Goal: Information Seeking & Learning: Check status

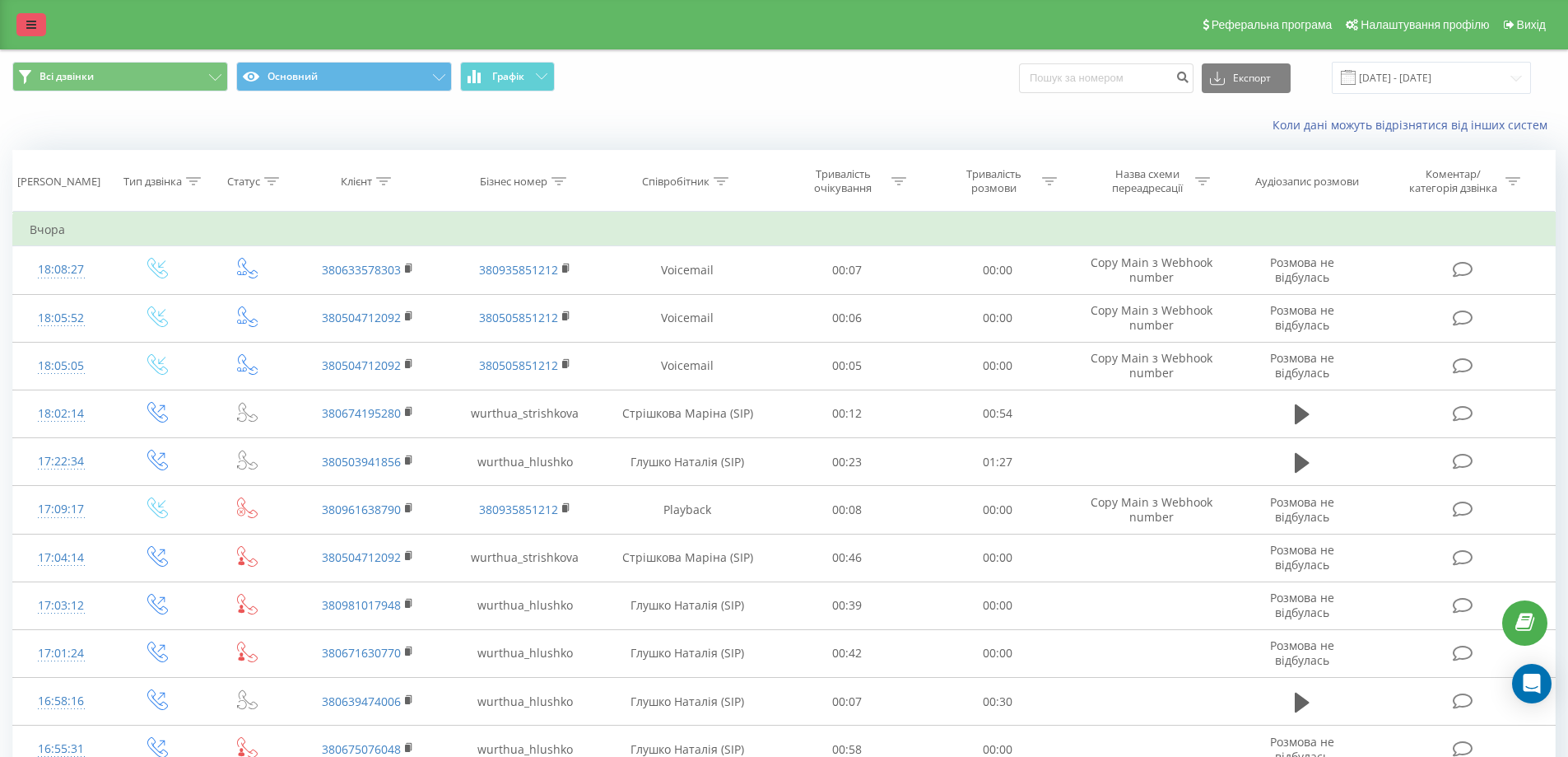
click at [18, 15] on link at bounding box center [31, 25] width 30 height 23
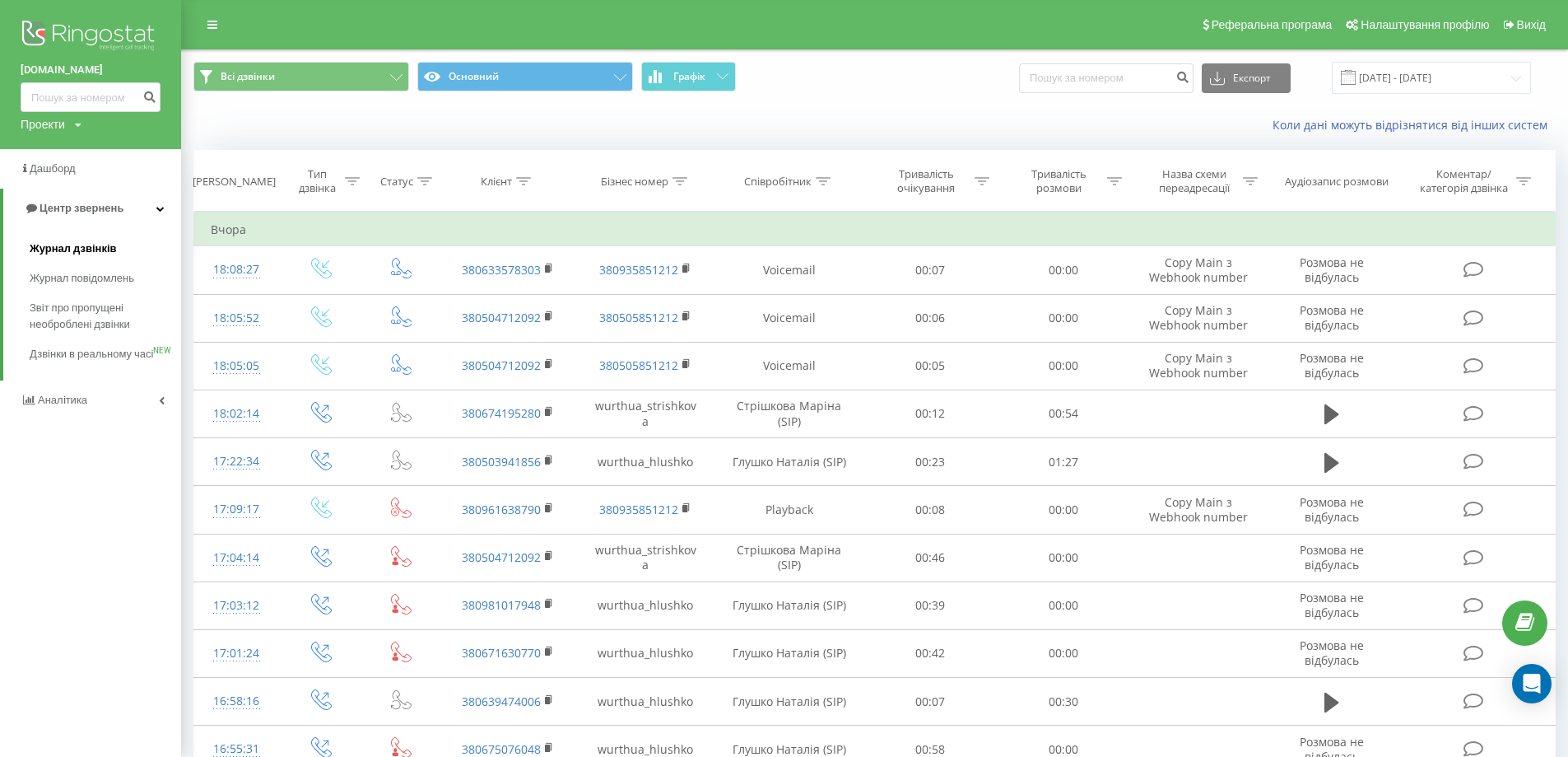
click at [68, 250] on span "Журнал дзвінків" at bounding box center [74, 248] width 87 height 17
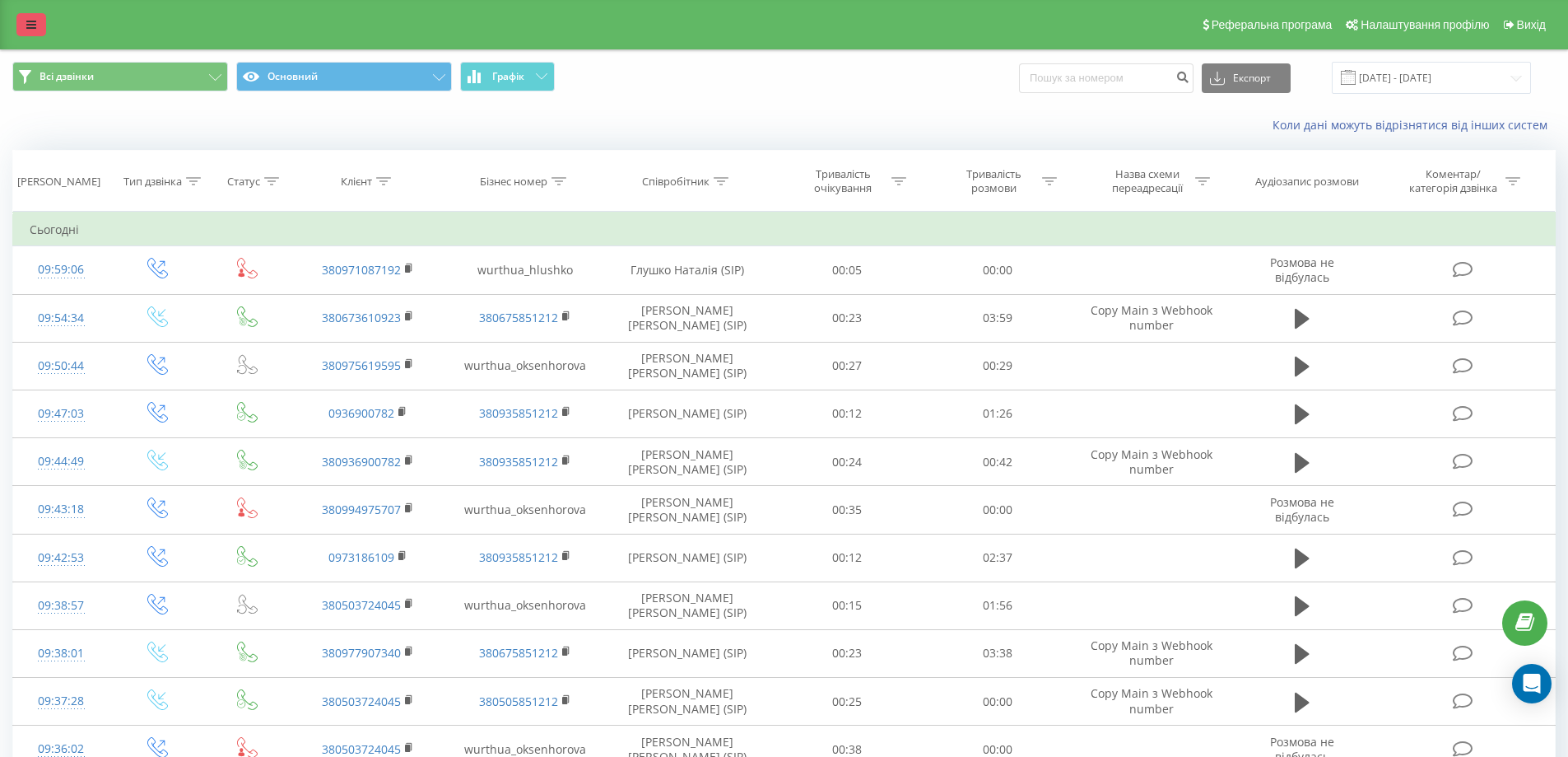
click at [33, 17] on link at bounding box center [31, 25] width 30 height 23
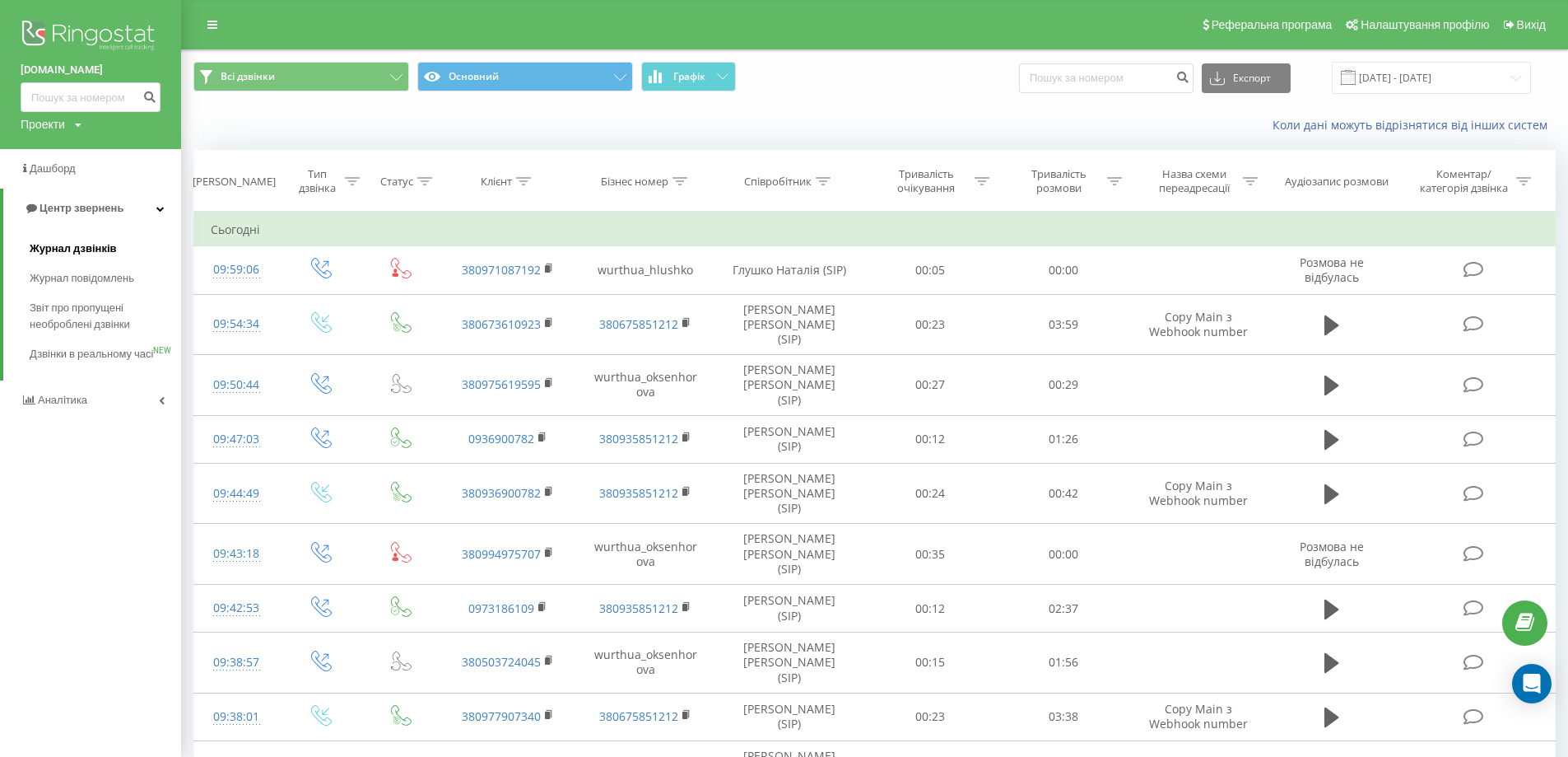
click at [116, 244] on link "Журнал дзвінків" at bounding box center [106, 249] width 152 height 30
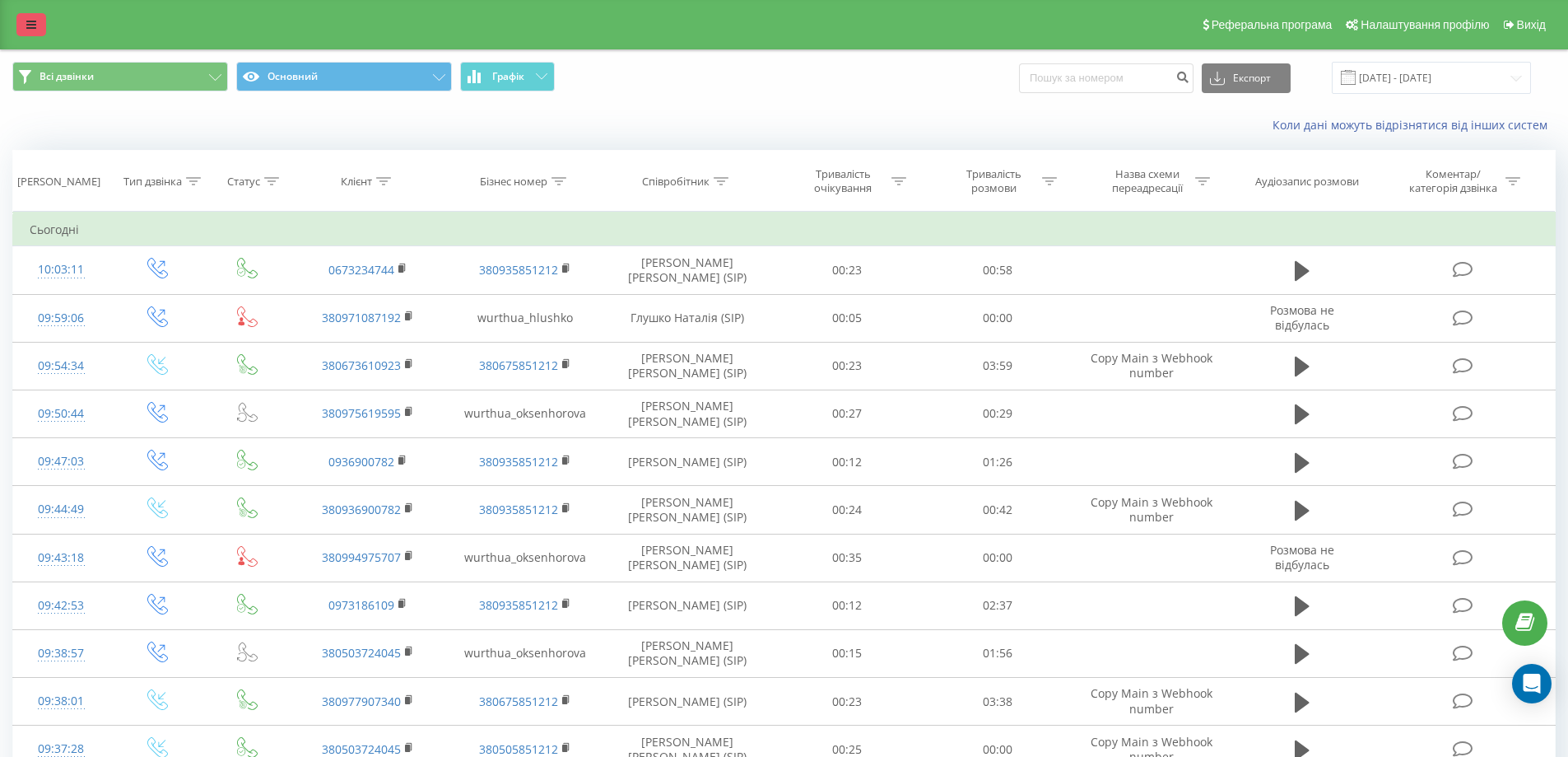
click at [18, 23] on link at bounding box center [31, 25] width 30 height 23
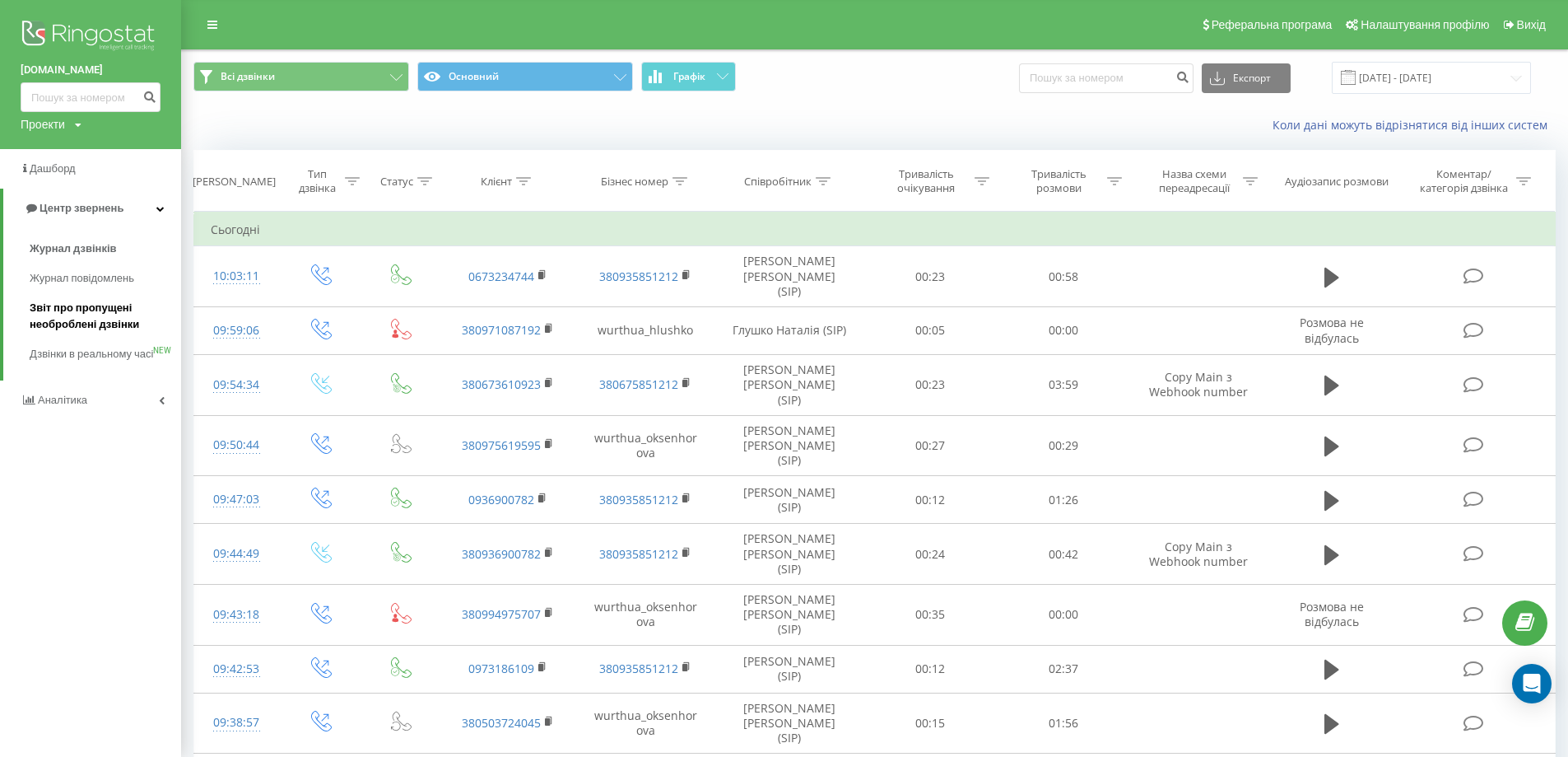
click at [94, 320] on span "Звіт про пропущені необроблені дзвінки" at bounding box center [101, 316] width 143 height 33
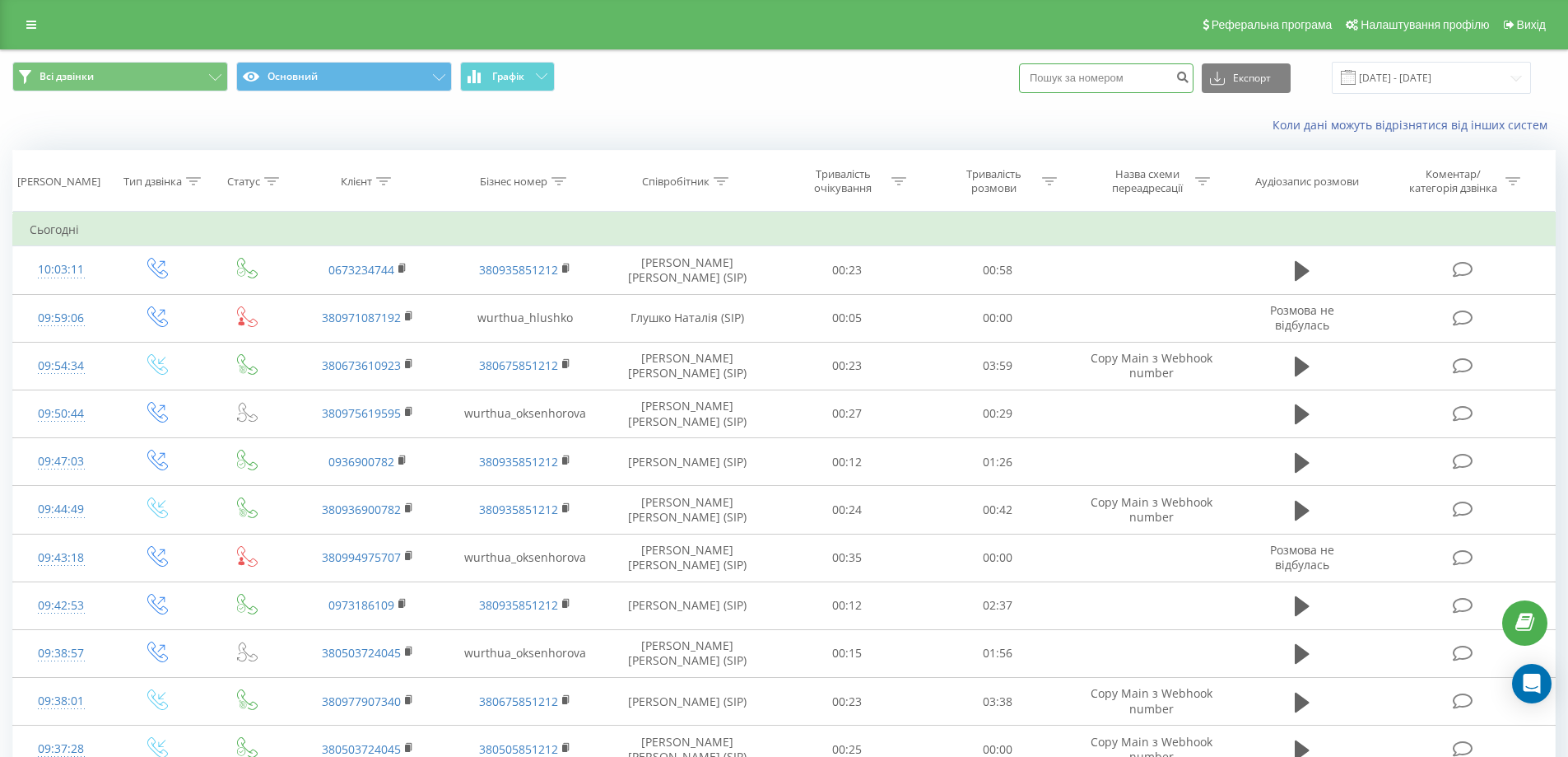
click at [1123, 79] on input at bounding box center [1107, 78] width 175 height 30
paste input "380961638790"
click at [1057, 78] on input "380961638790" at bounding box center [1107, 78] width 175 height 30
type input "0961638790"
click at [1189, 78] on icon "submit" at bounding box center [1182, 75] width 14 height 10
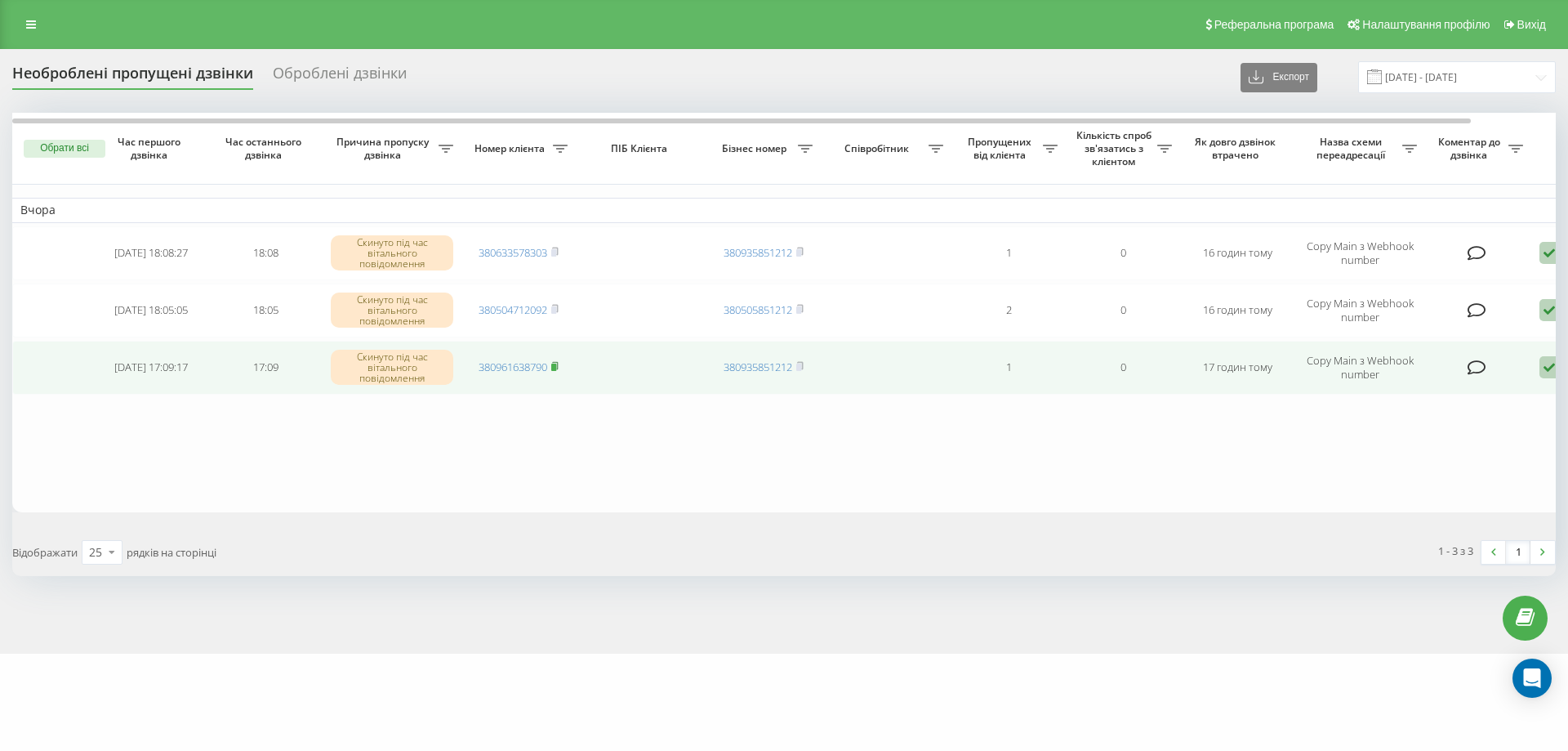
click at [559, 364] on icon at bounding box center [555, 366] width 8 height 10
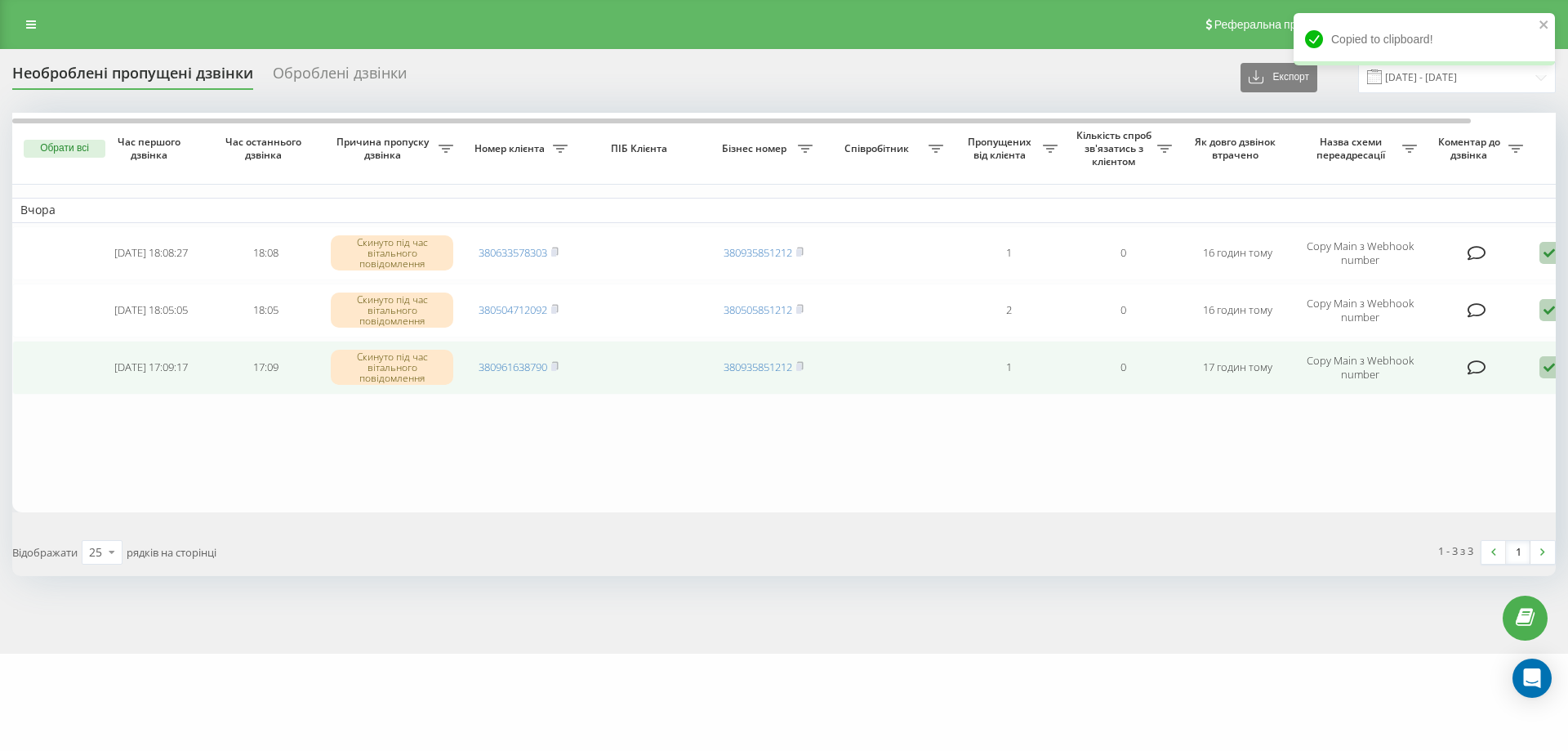
click at [1545, 366] on icon at bounding box center [1549, 366] width 19 height 22
click at [1426, 416] on span "Зв'язався з клієнтом за допомогою іншого каналу" at bounding box center [1479, 422] width 279 height 15
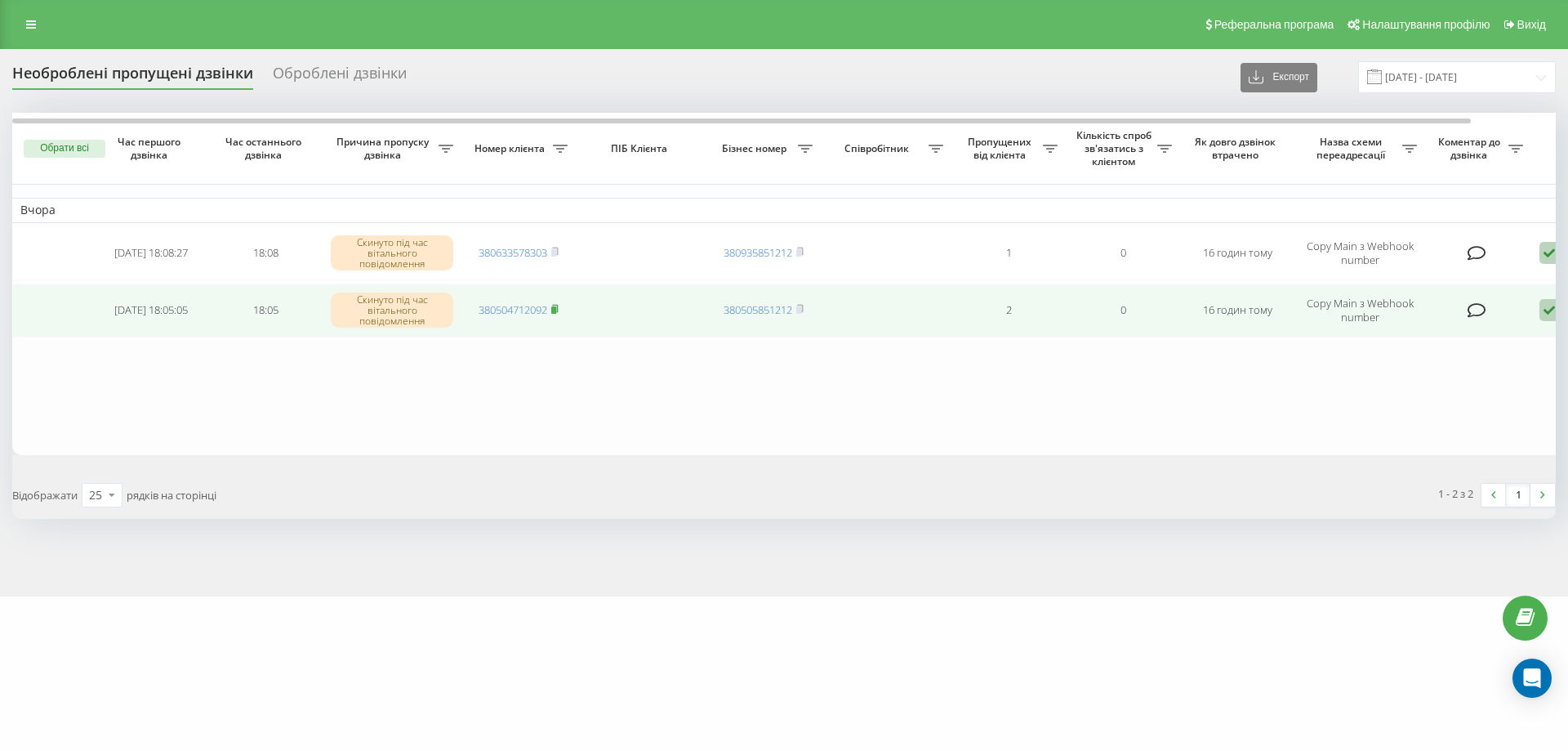
click at [559, 308] on icon at bounding box center [555, 308] width 8 height 10
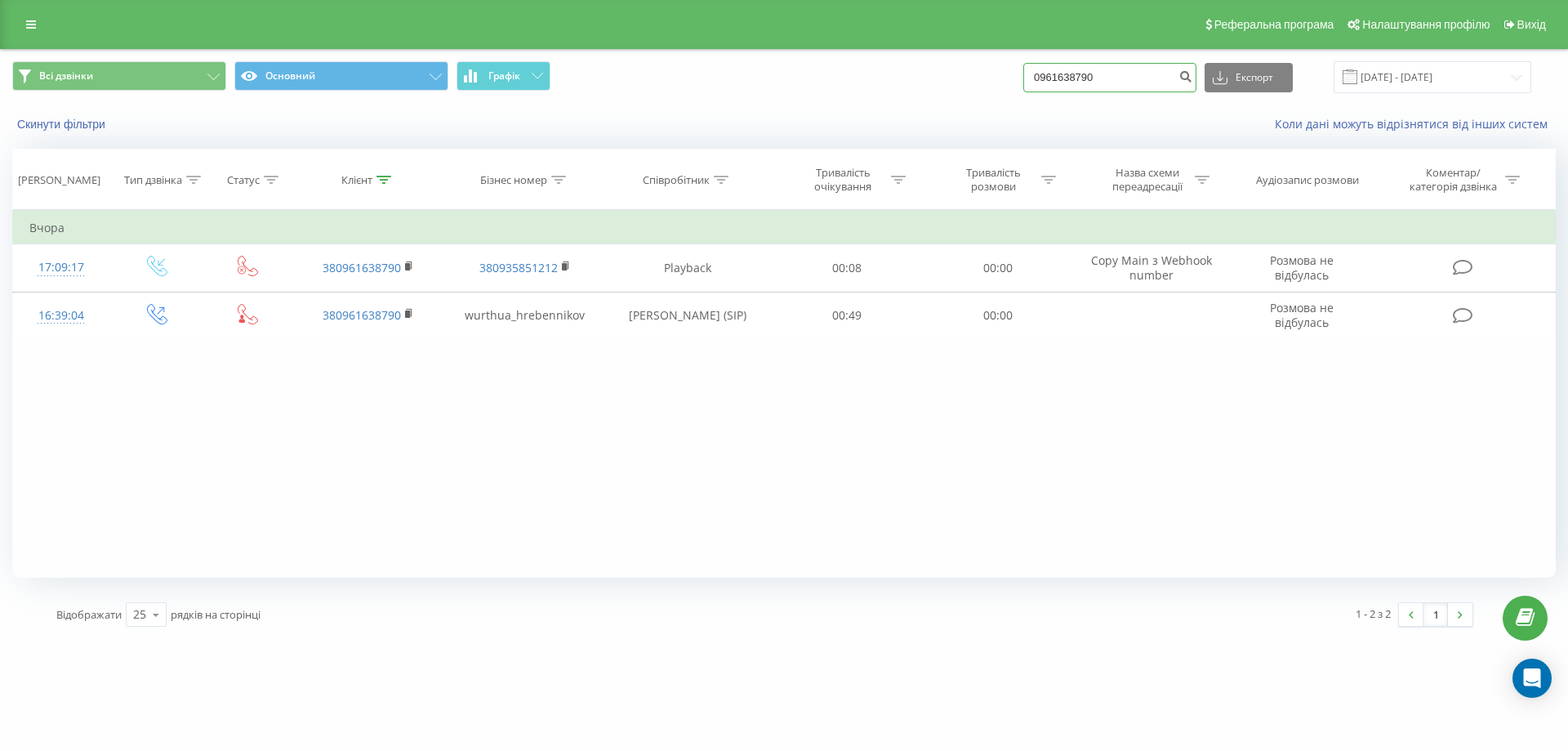
drag, startPoint x: 1081, startPoint y: 75, endPoint x: 897, endPoint y: 55, distance: 185.1
click at [904, 56] on div "Всі дзвінки Основний Графік 0961638790 Експорт .csv .xls .xlsx 22.05.2025 - 22.…" at bounding box center [784, 77] width 1566 height 55
paste input "380504712092"
click at [1059, 79] on input "380504712092" at bounding box center [1110, 77] width 173 height 30
type input "0504712092"
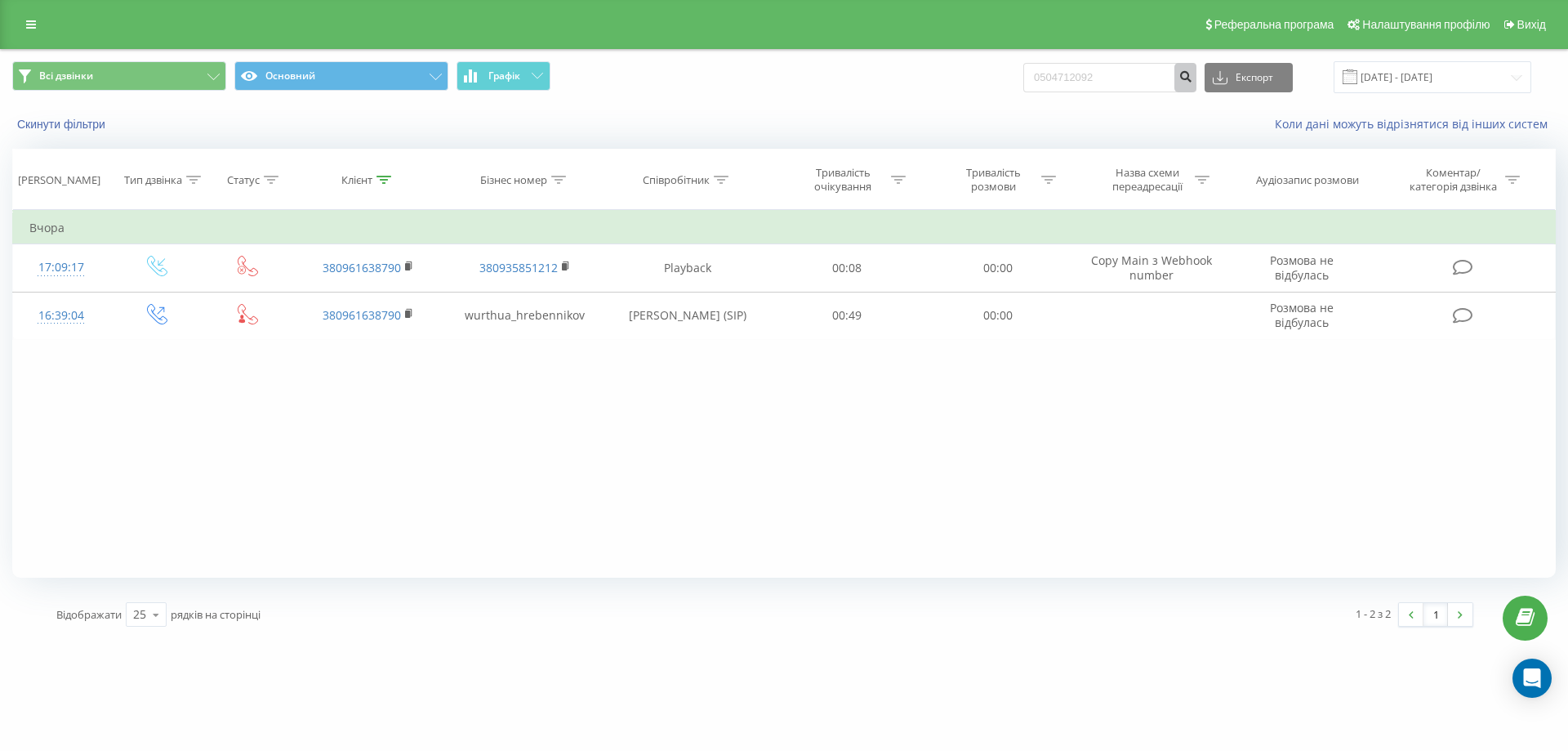
click at [1192, 77] on icon "submit" at bounding box center [1185, 74] width 13 height 10
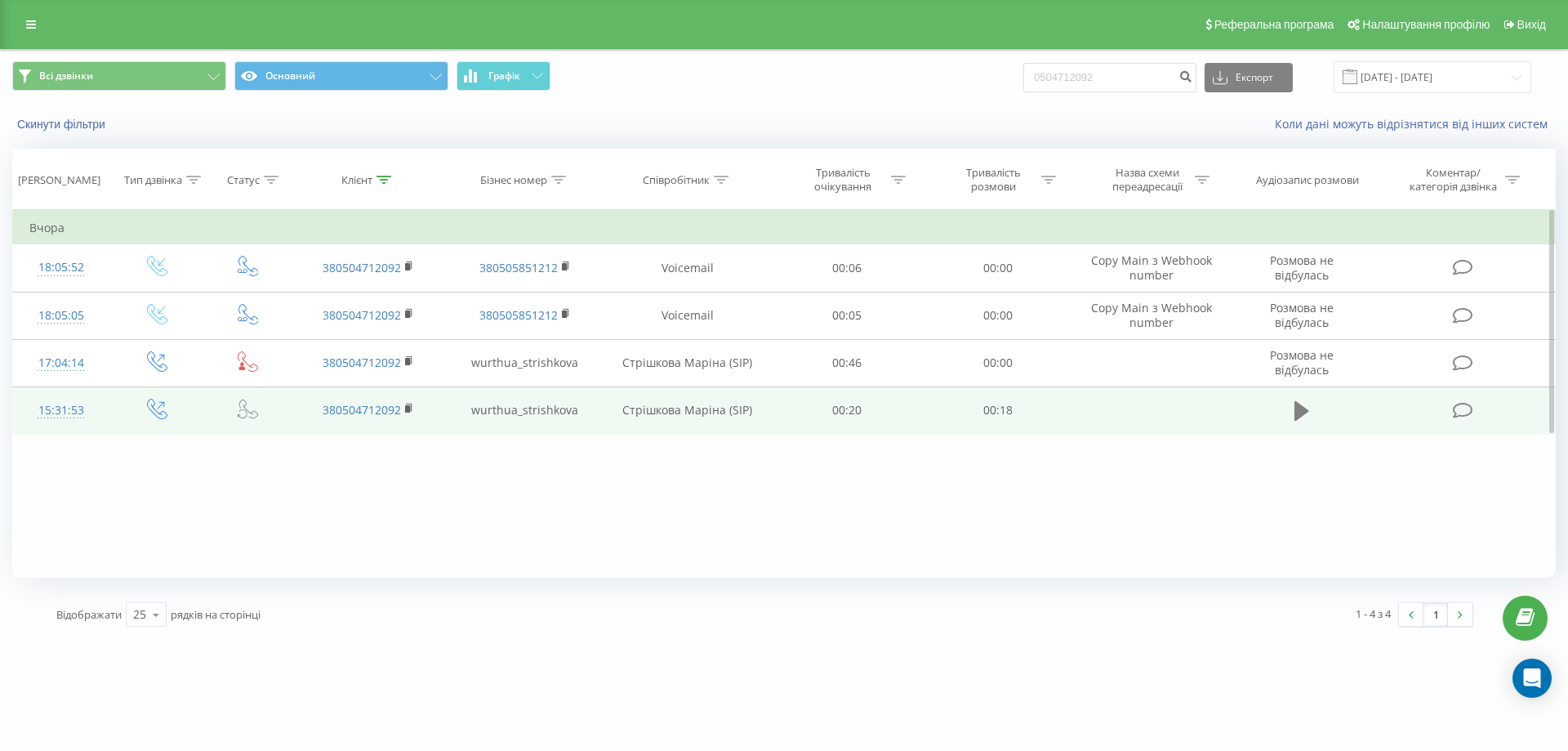
click at [1293, 410] on button at bounding box center [1301, 410] width 24 height 24
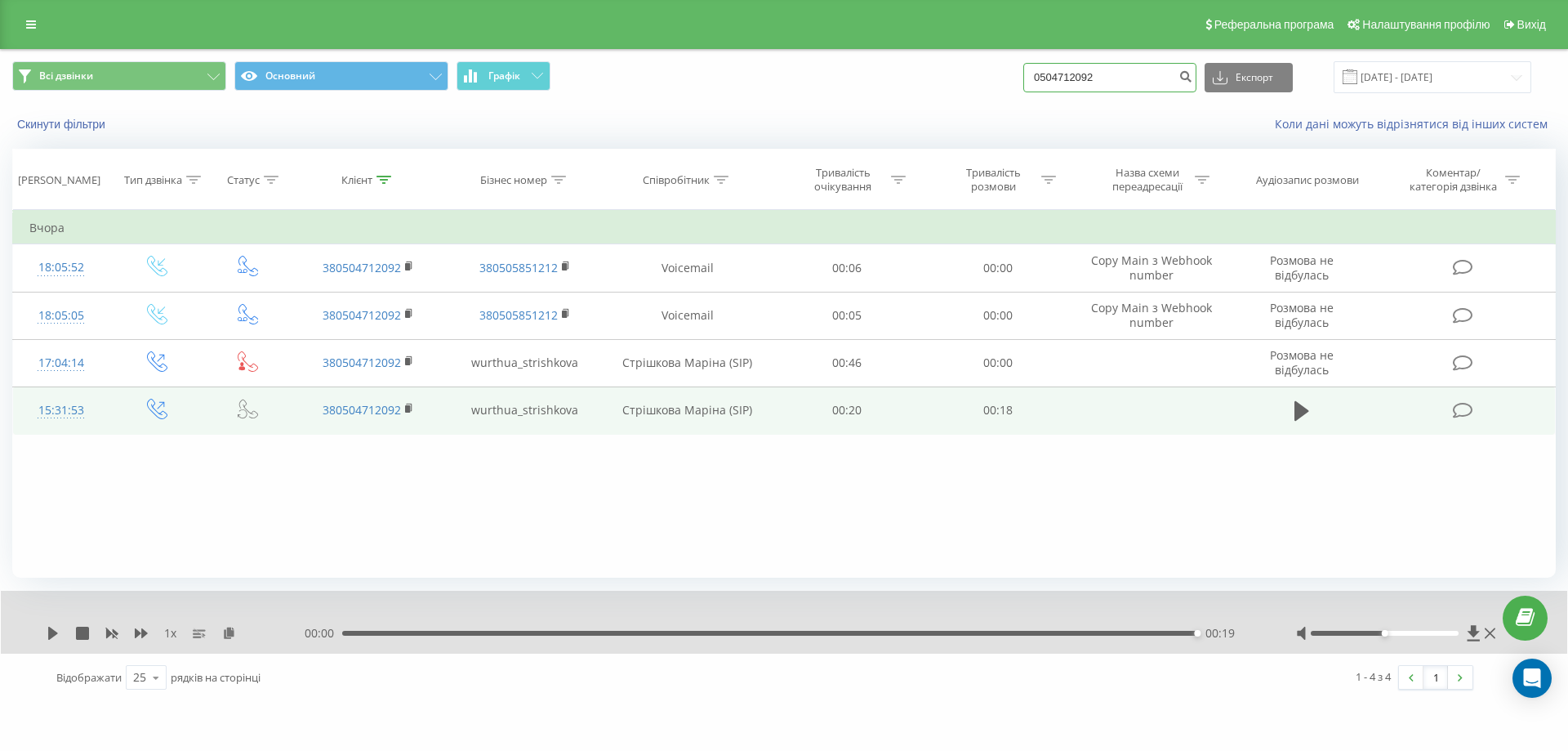
drag, startPoint x: 877, startPoint y: 69, endPoint x: 765, endPoint y: 40, distance: 115.7
click at [802, 64] on div "Всі дзвінки Основний Графік 0504712092 Експорт .csv .xls .xlsx 22.05.2025 - 22.…" at bounding box center [784, 77] width 1543 height 32
paste input "- 34511978"
type input "- 34511978"
drag, startPoint x: 1117, startPoint y: 73, endPoint x: 862, endPoint y: 60, distance: 255.3
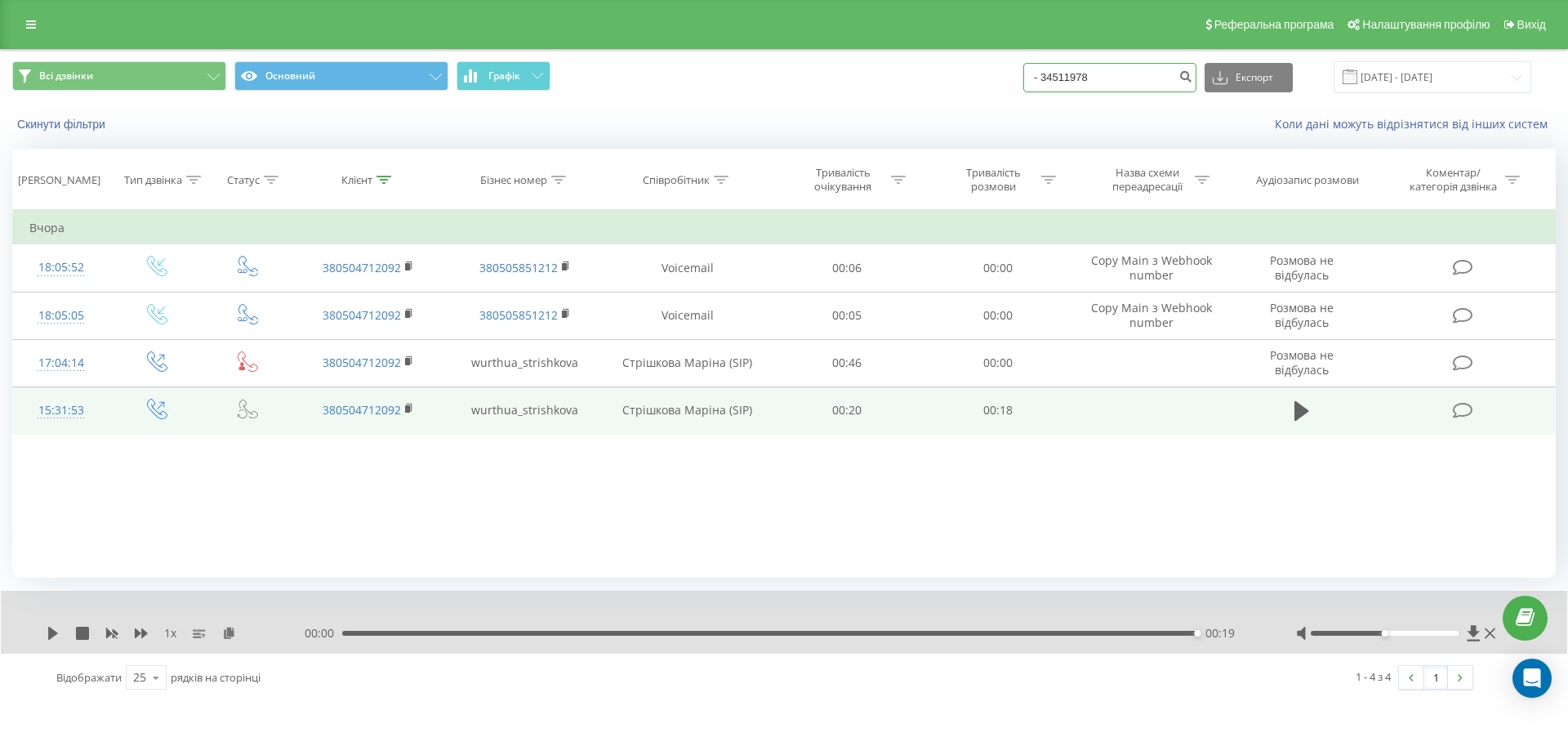
click at [863, 60] on div "Всі дзвінки Основний Графік - 34511978 Експорт .csv .xls .xlsx 22.05.2025 - 22.…" at bounding box center [784, 77] width 1566 height 55
paste input "380633578303"
click at [1062, 81] on input "380633578303" at bounding box center [1110, 77] width 173 height 30
type input "0633578303"
click at [1192, 76] on icon "submit" at bounding box center [1185, 74] width 13 height 10
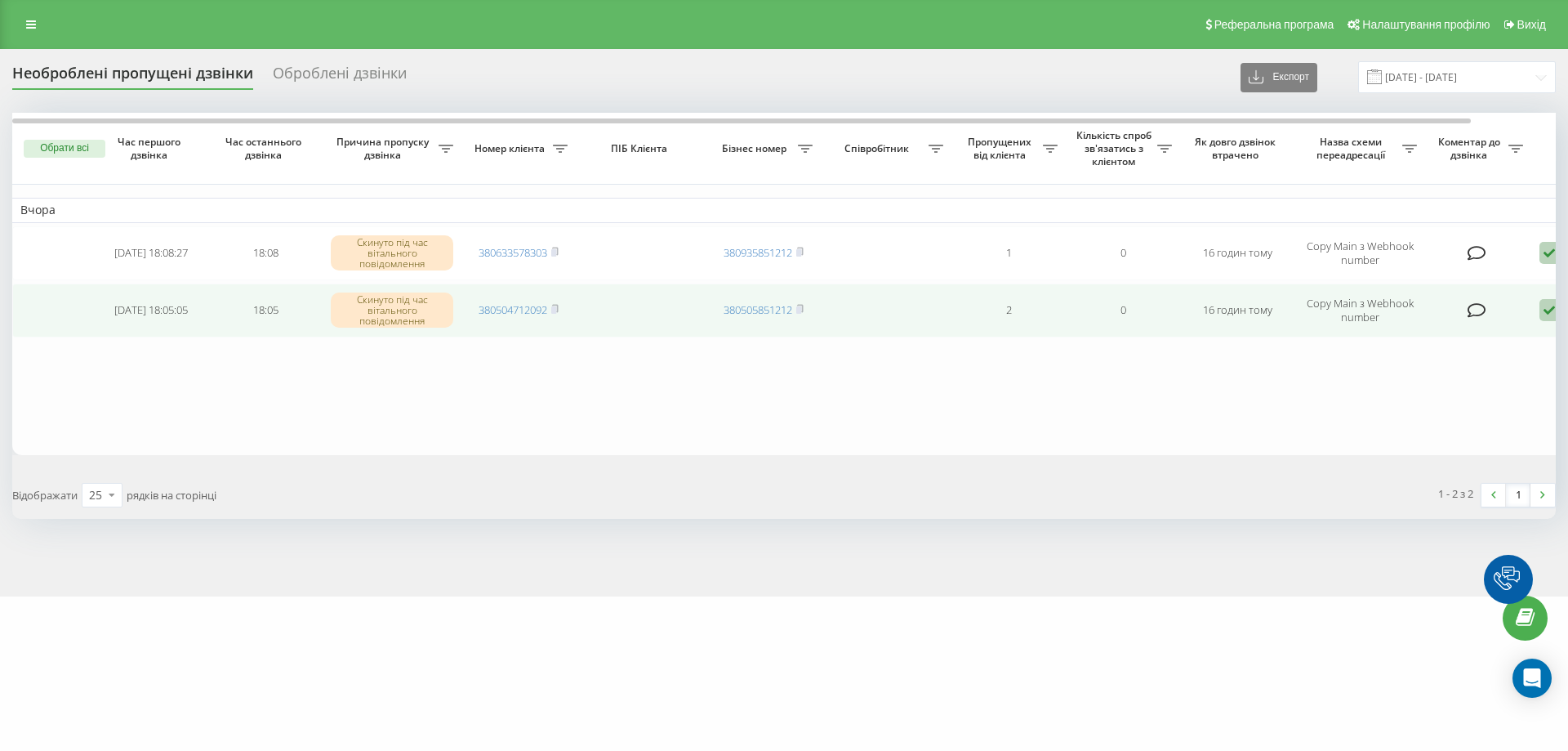
click at [1549, 307] on icon at bounding box center [1549, 309] width 19 height 22
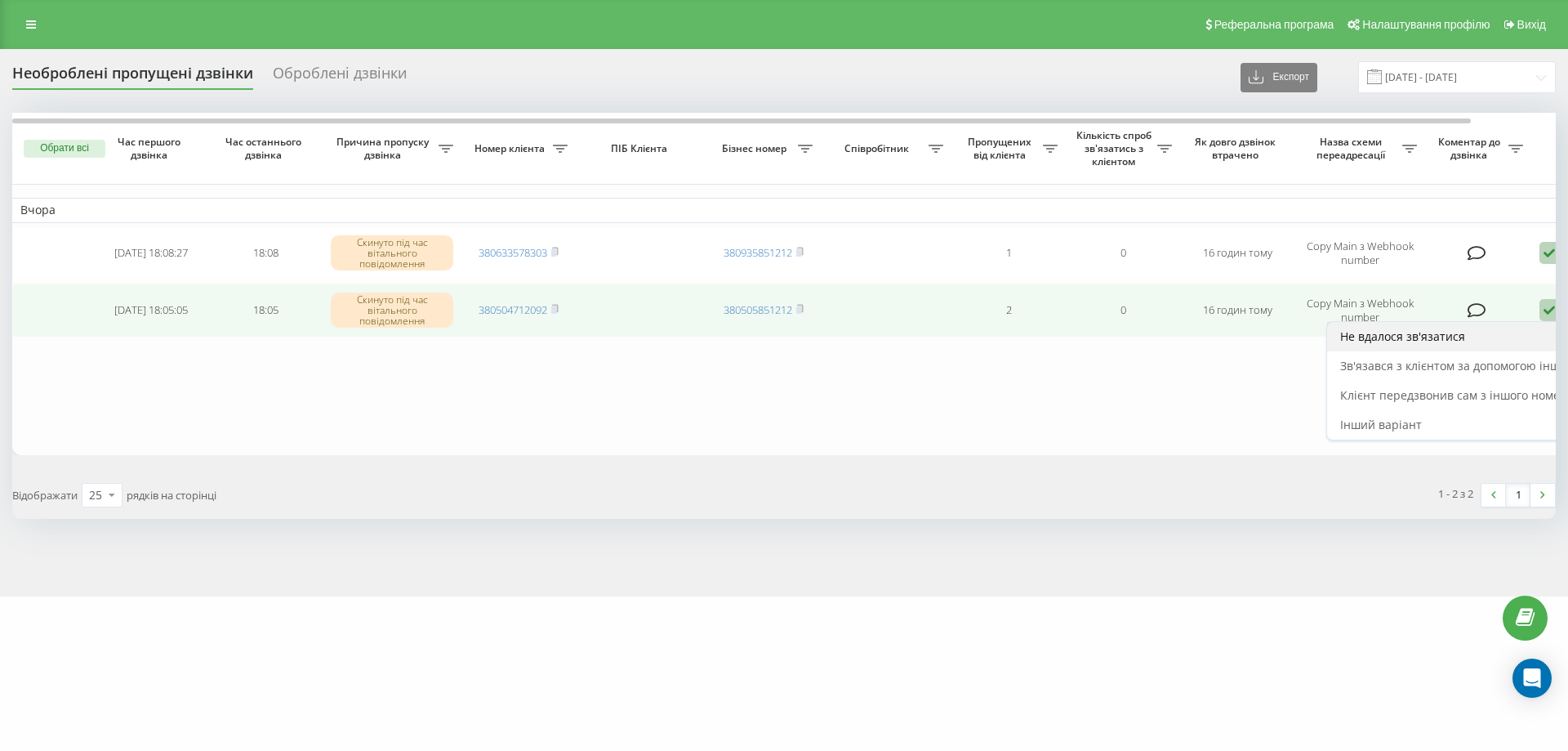
click at [1422, 335] on span "Не вдалося зв'язатися" at bounding box center [1402, 336] width 125 height 15
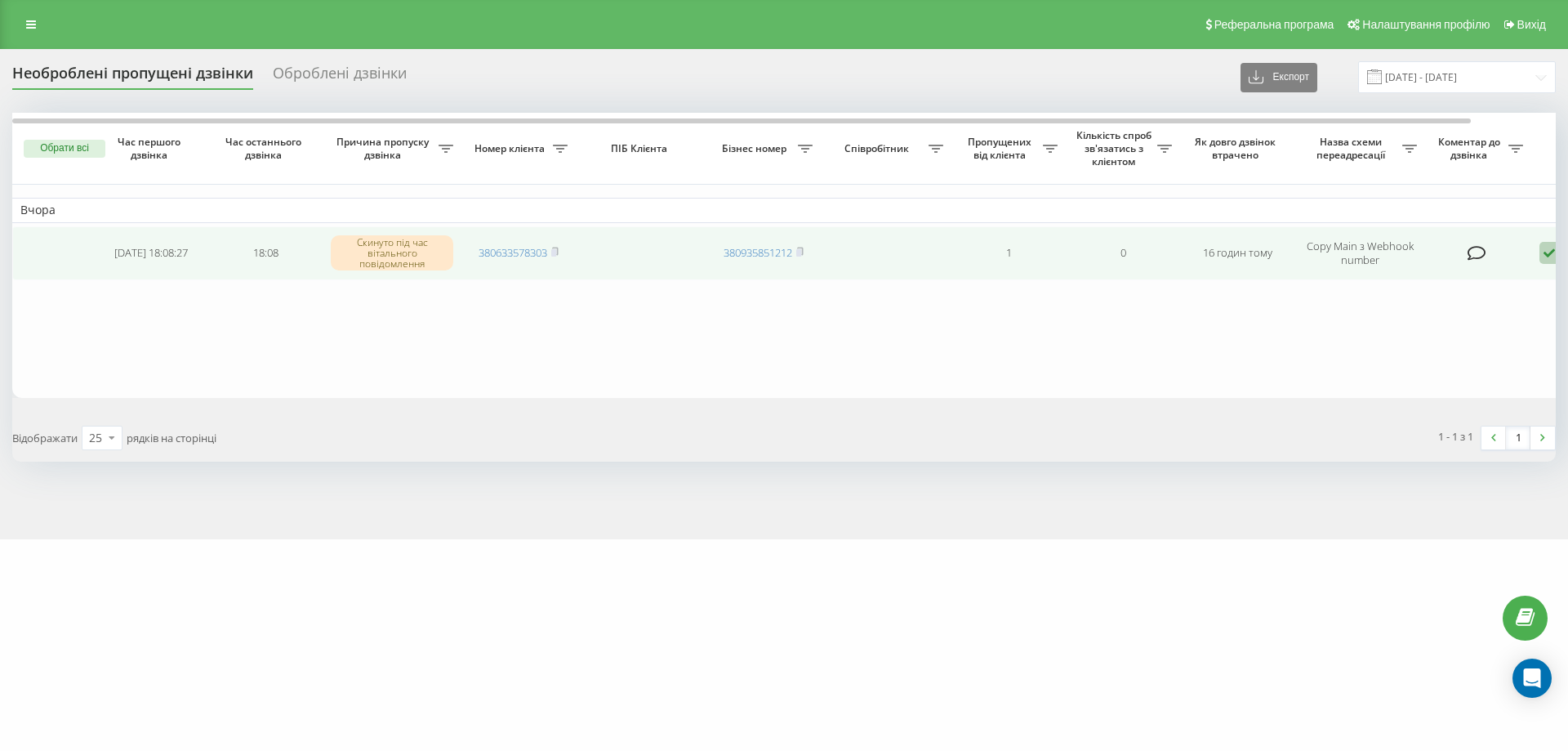
click at [561, 251] on td "380633578303" at bounding box center [518, 254] width 115 height 54
click at [559, 251] on icon at bounding box center [555, 252] width 8 height 10
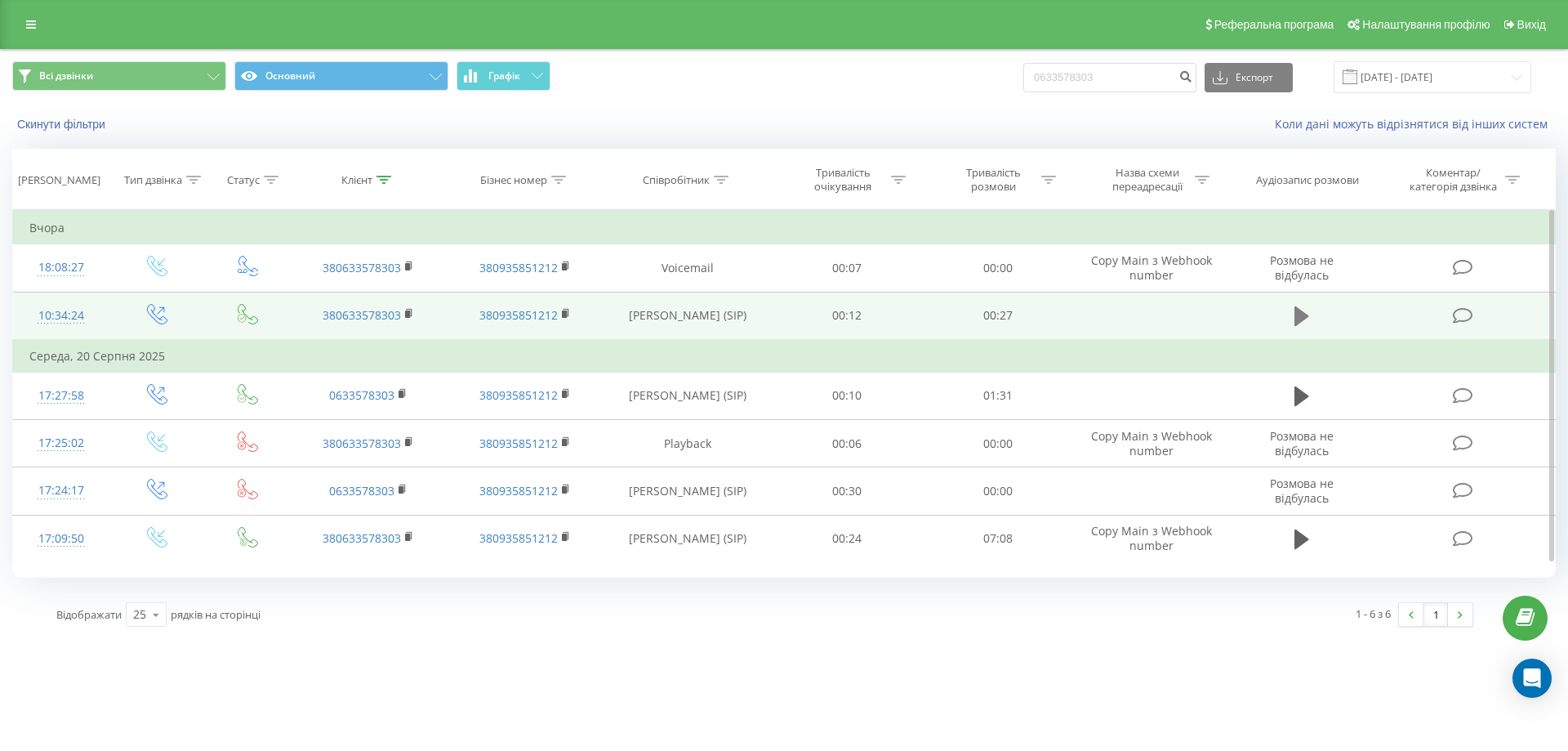
click at [1295, 316] on icon at bounding box center [1301, 316] width 14 height 19
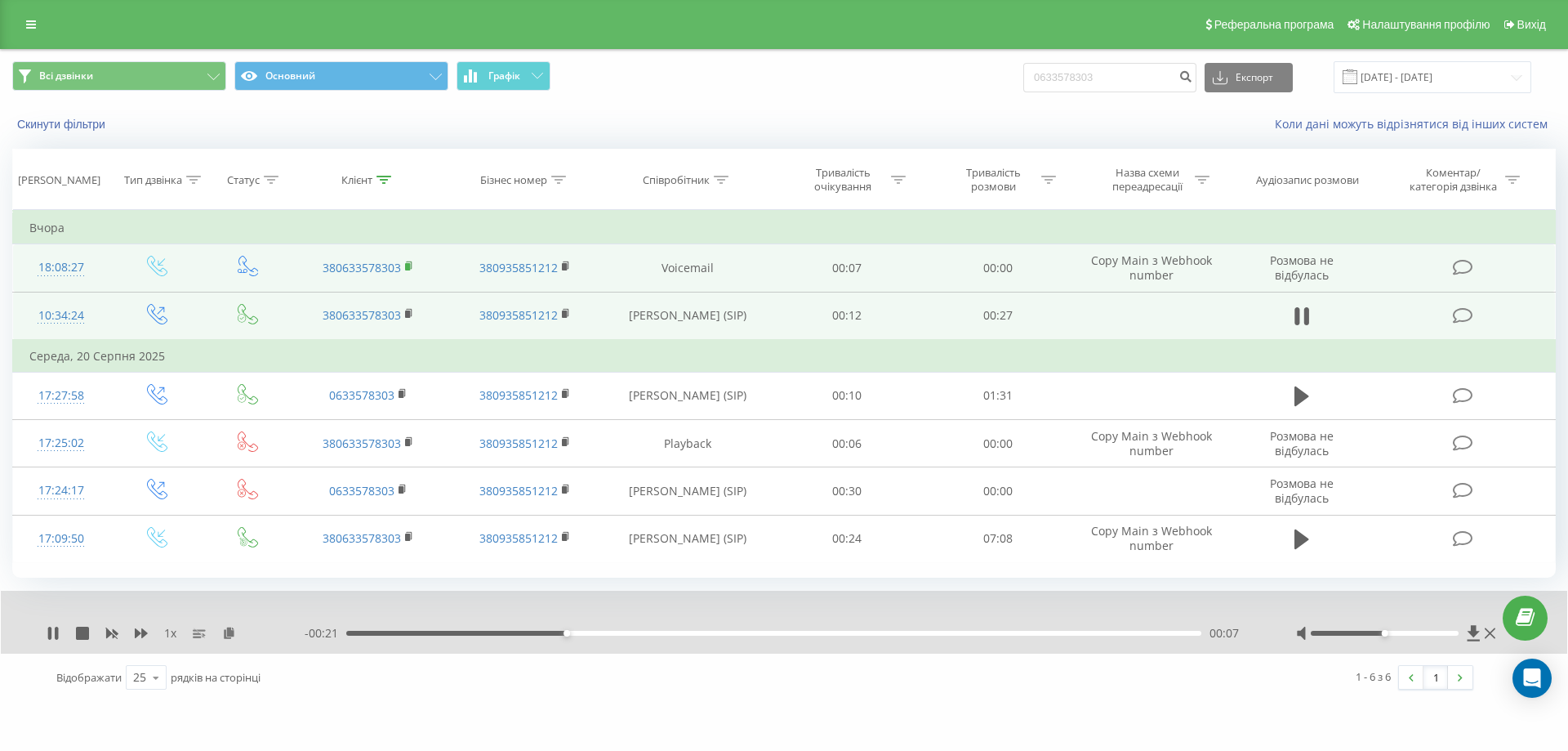
click at [407, 265] on rect at bounding box center [407, 267] width 5 height 8
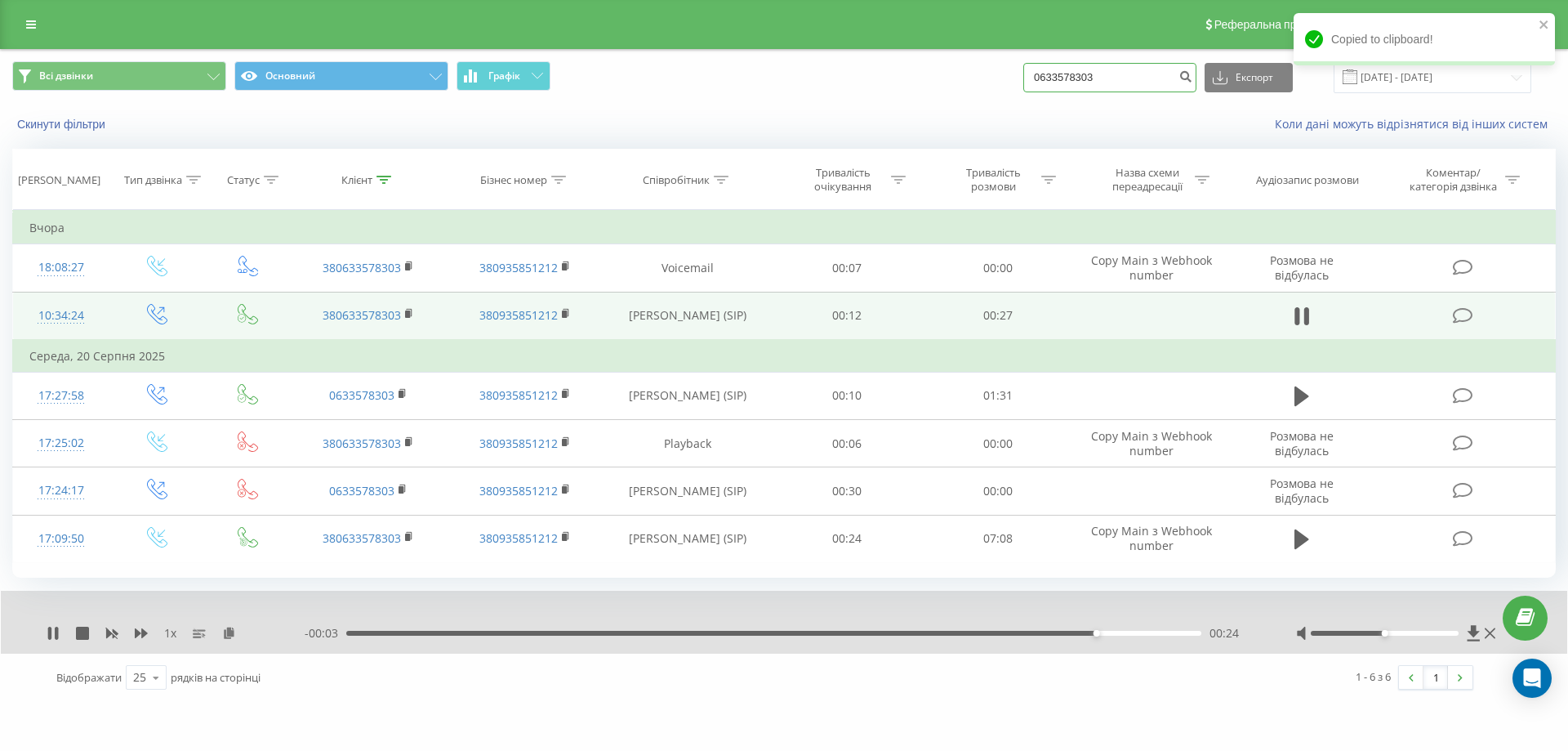
drag, startPoint x: 1123, startPoint y: 79, endPoint x: 1049, endPoint y: 85, distance: 74.2
click at [979, 85] on div "Всі дзвінки Основний Графік 0633578303 Експорт .csv .xls .xlsx 22.05.2025 - 22.…" at bounding box center [784, 77] width 1543 height 32
click at [1093, 85] on input "0633578303" at bounding box center [1110, 77] width 173 height 30
drag, startPoint x: 1116, startPoint y: 78, endPoint x: 942, endPoint y: 79, distance: 174.0
click at [942, 79] on div "Всі дзвінки Основний Графік 0633578303 Експорт .csv .xls .xlsx 22.05.2025 - 22.…" at bounding box center [784, 77] width 1543 height 32
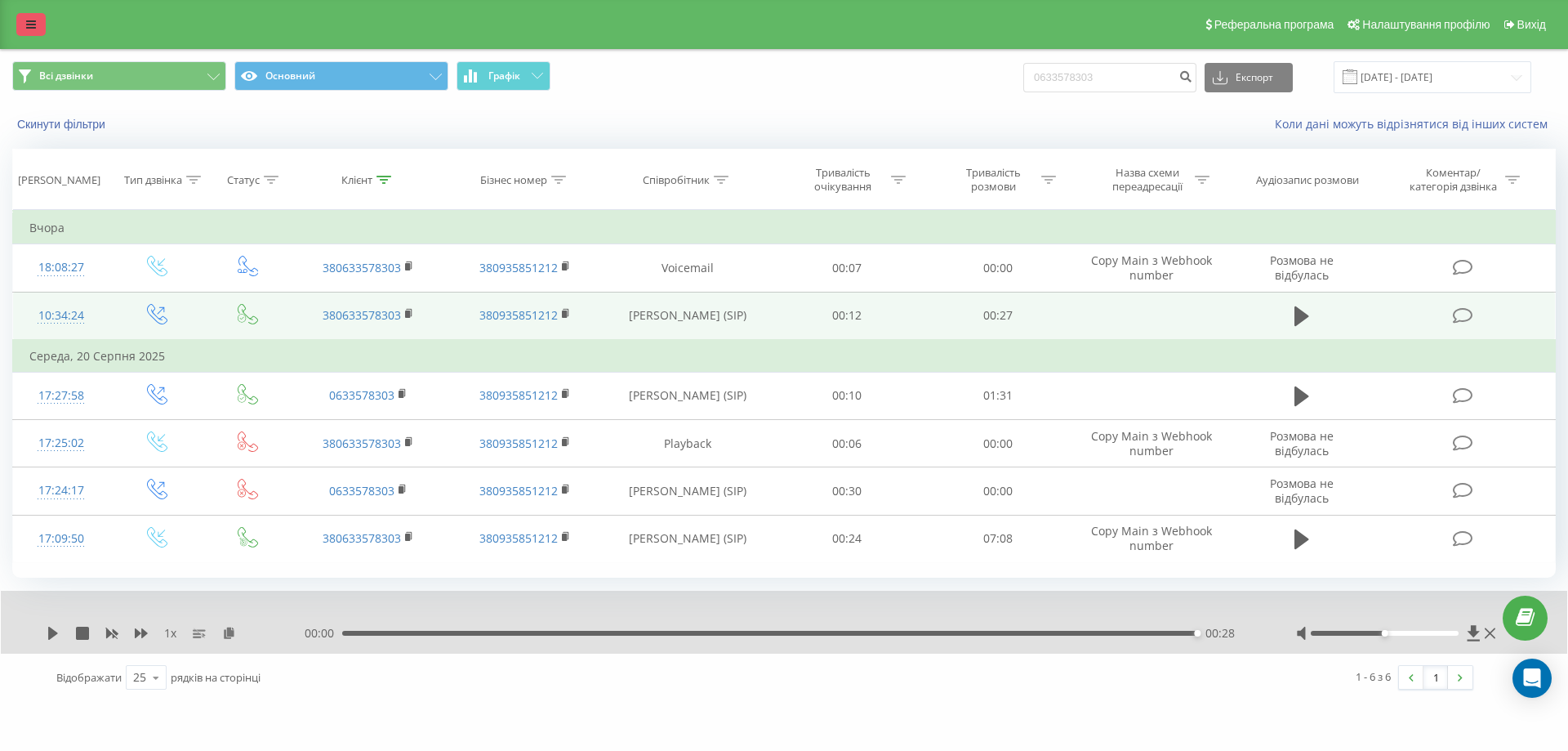
click at [35, 29] on icon at bounding box center [31, 24] width 10 height 12
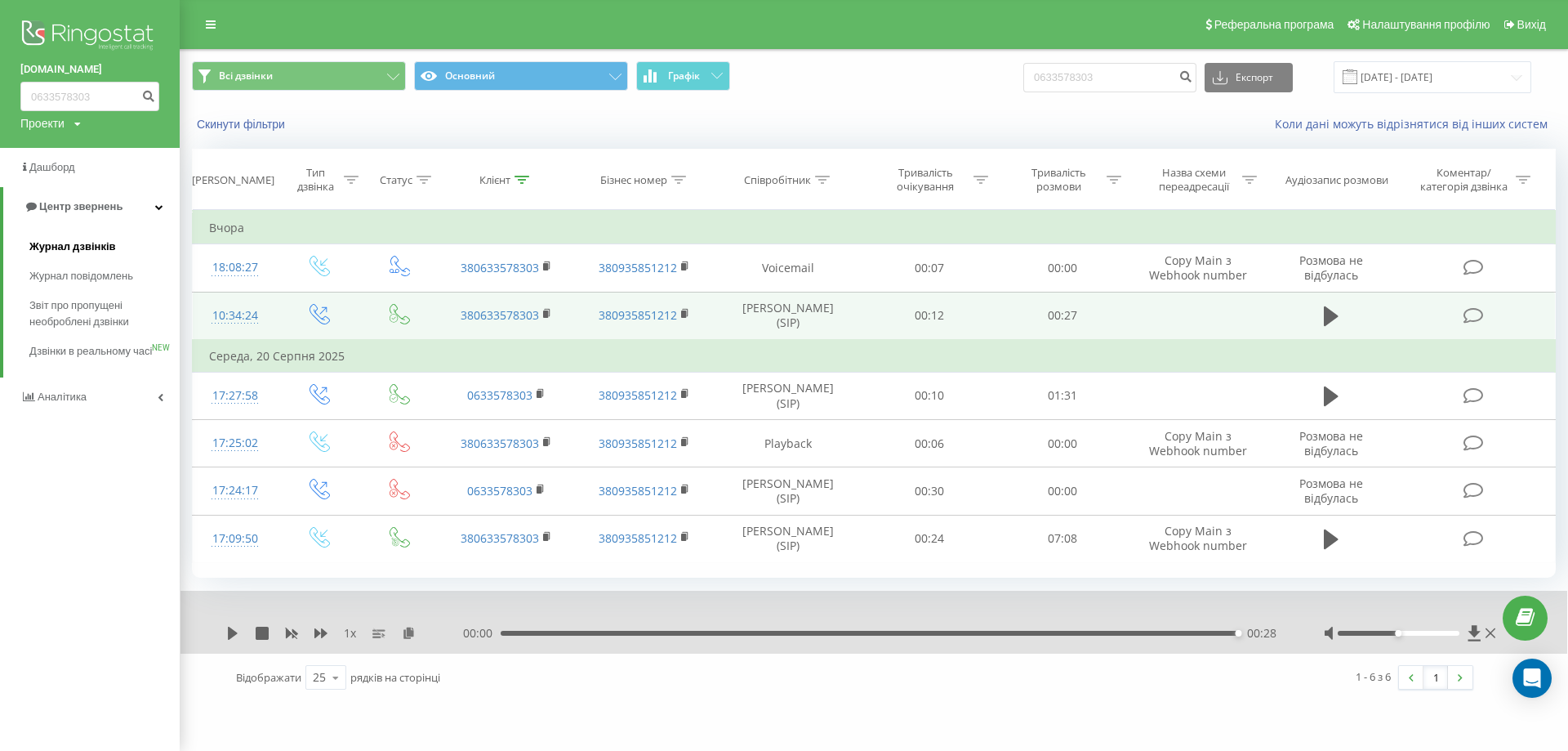
click at [82, 245] on span "Журнал дзвінків" at bounding box center [73, 246] width 87 height 16
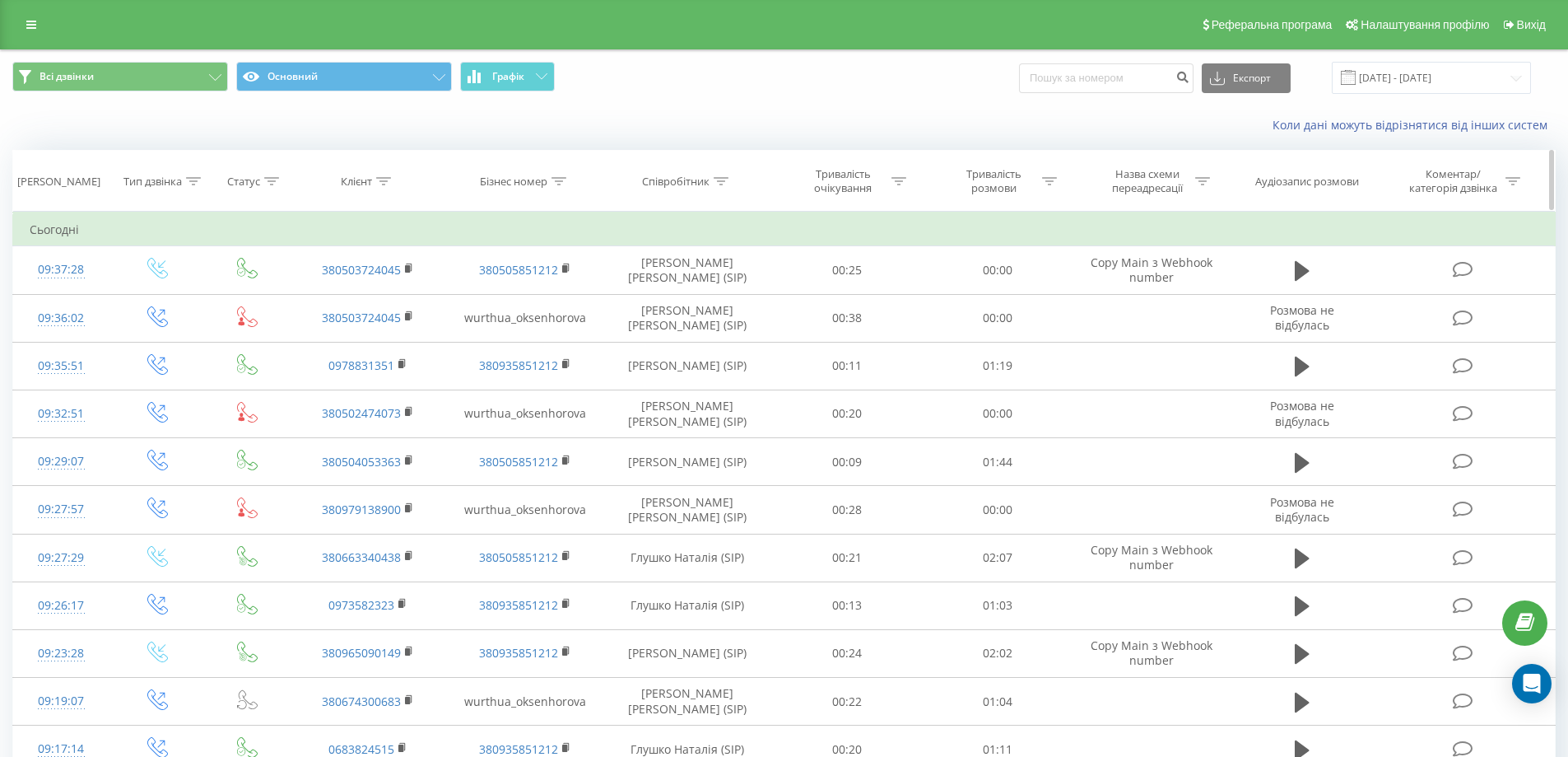
click at [45, 26] on link at bounding box center [31, 25] width 30 height 23
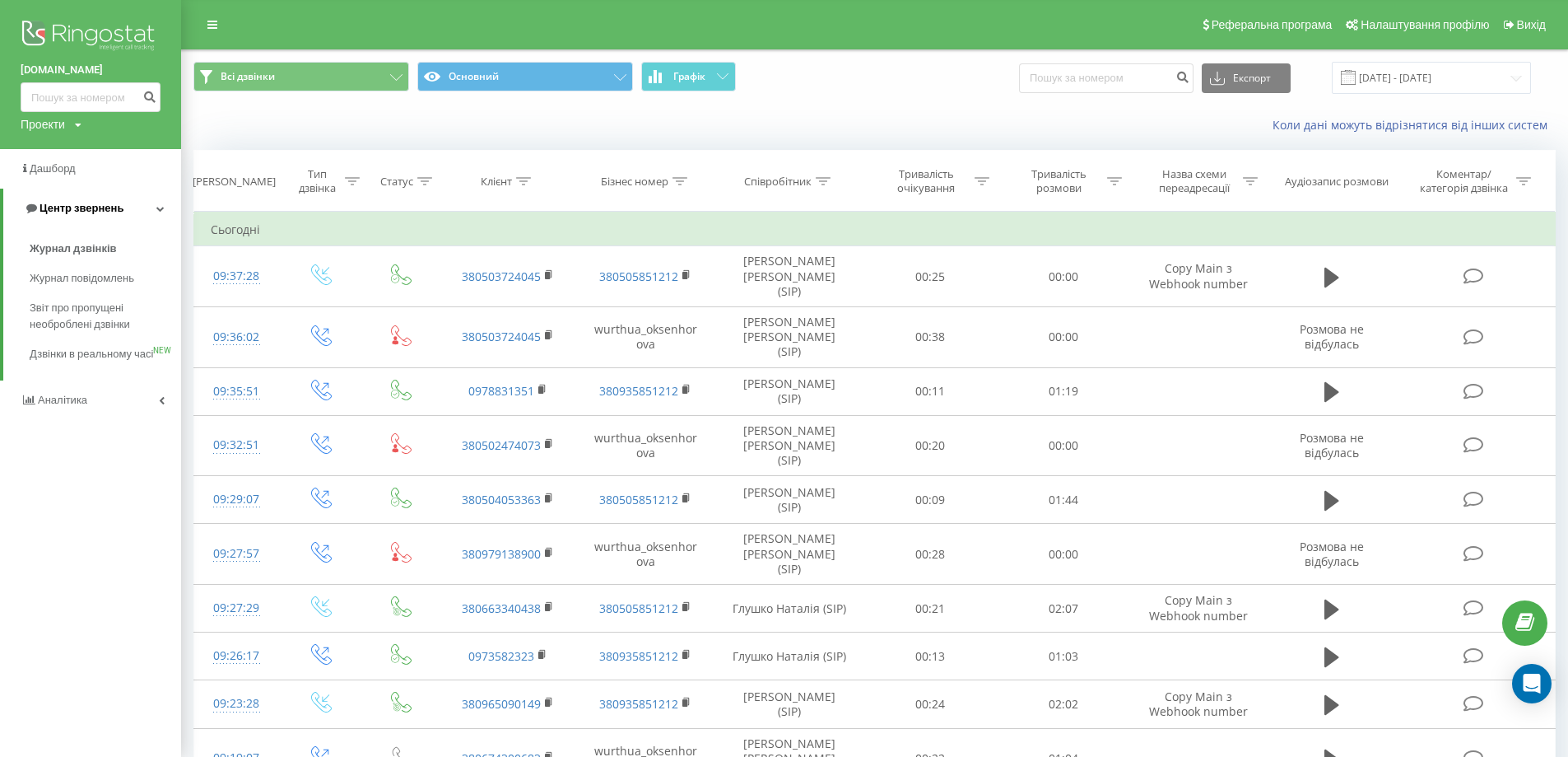
click at [88, 206] on span "Центр звернень" at bounding box center [82, 208] width 84 height 13
click at [75, 239] on link "Аналiтика" at bounding box center [90, 248] width 181 height 40
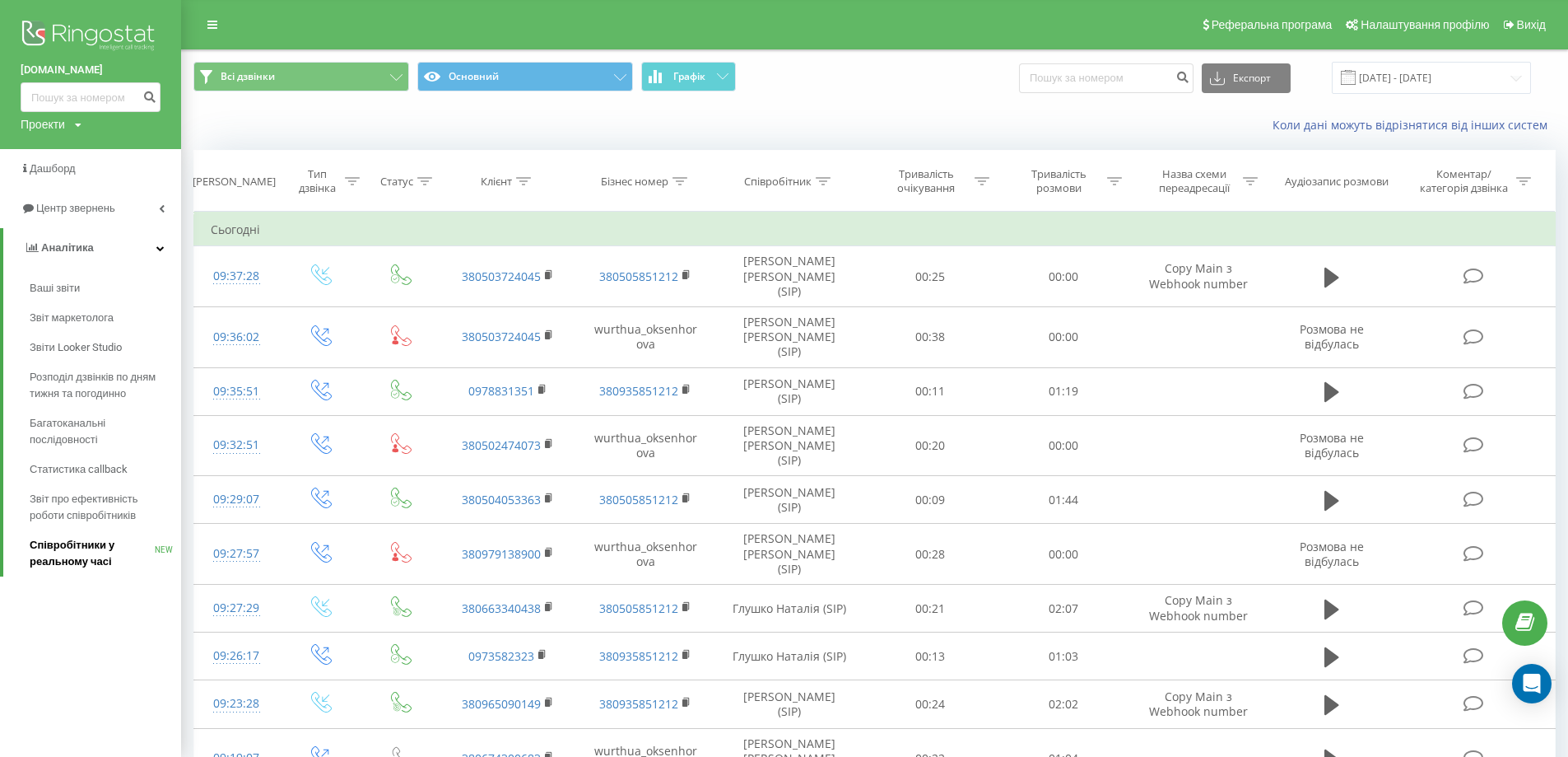
click at [92, 542] on span "Співробітники у реальному часі" at bounding box center [92, 553] width 125 height 33
